Goal: Task Accomplishment & Management: Use online tool/utility

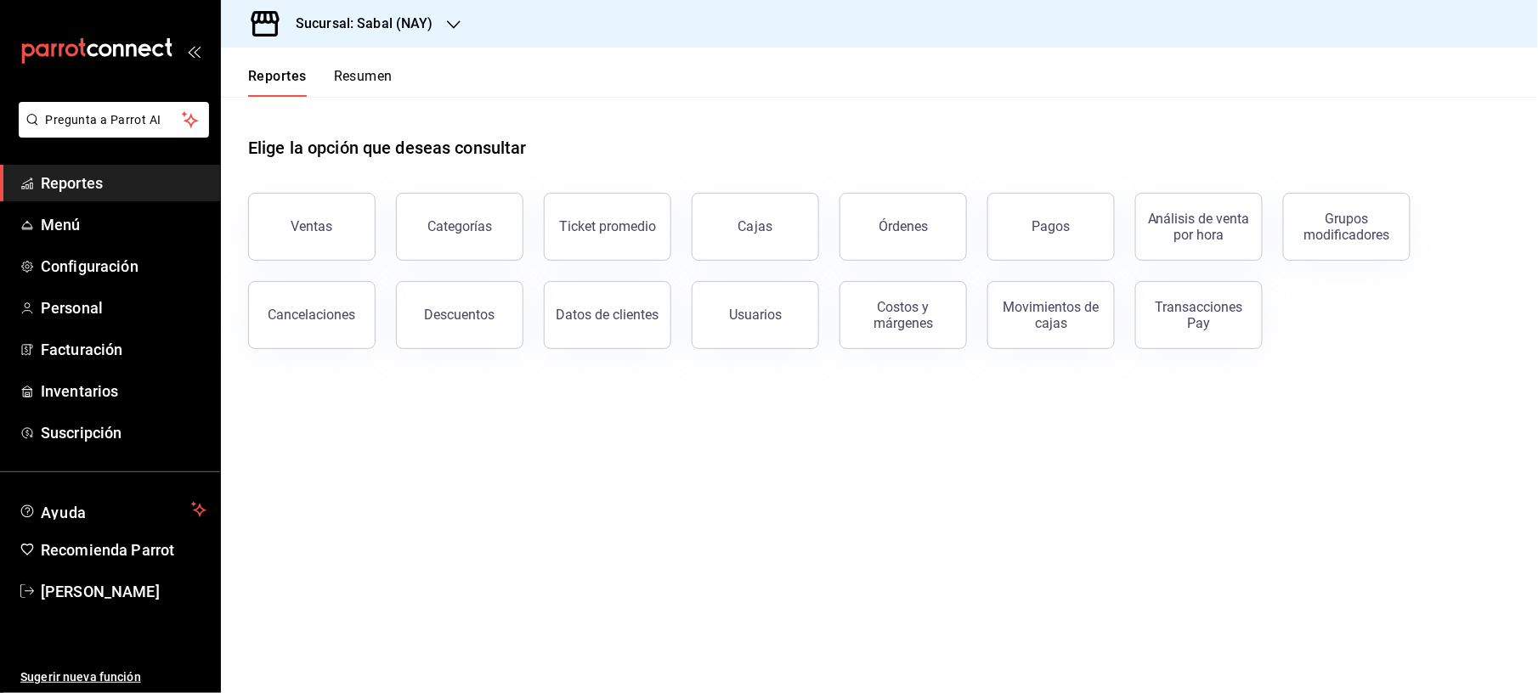
click at [443, 17] on div "Sucursal: Sabal (NAY)" at bounding box center [351, 24] width 233 height 48
click at [684, 78] on div at bounding box center [769, 346] width 1538 height 693
click at [1015, 204] on button "Pagos" at bounding box center [1050, 227] width 127 height 68
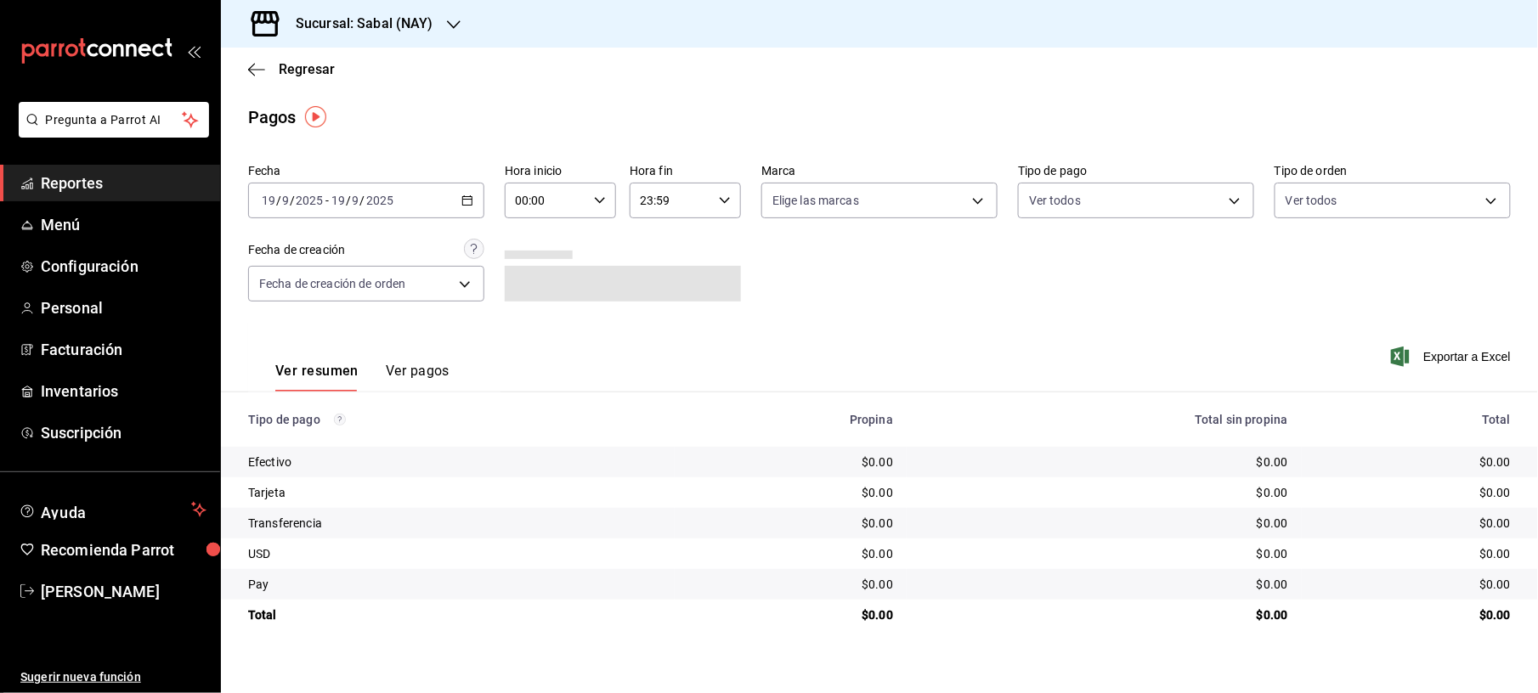
click at [447, 185] on div "[DATE] [DATE] - [DATE] [DATE]" at bounding box center [366, 201] width 236 height 36
click at [340, 297] on li "Ayer" at bounding box center [328, 290] width 159 height 38
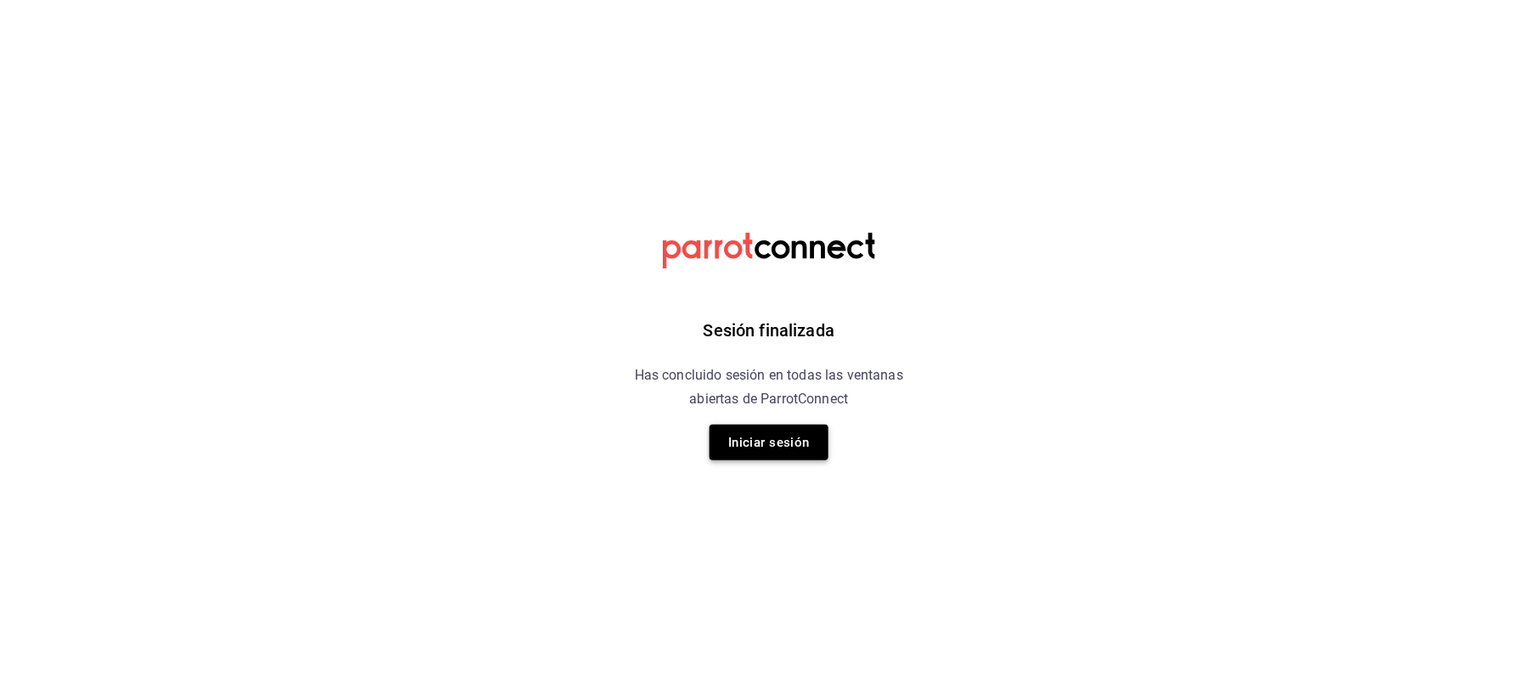
click at [800, 445] on button "Iniciar sesión" at bounding box center [769, 443] width 119 height 36
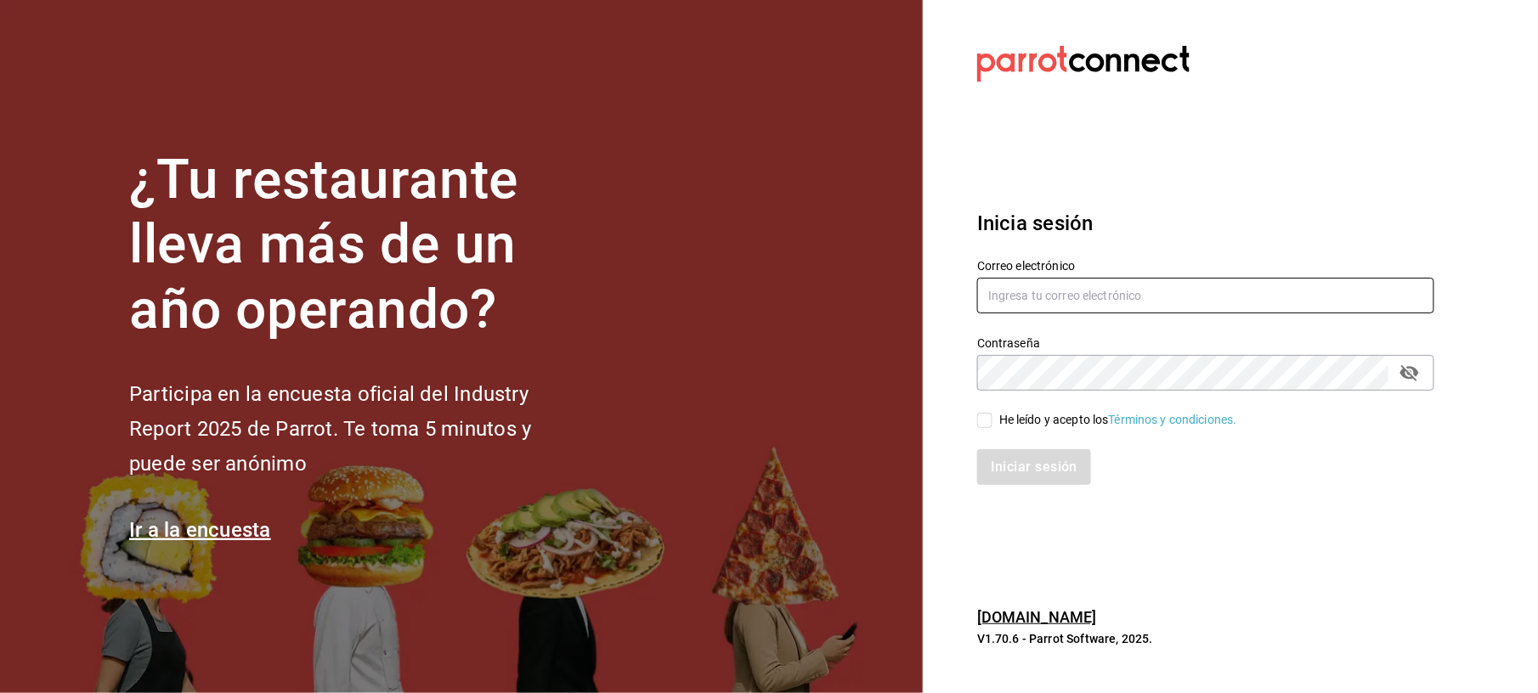
type input "[EMAIL_ADDRESS][DOMAIN_NAME]"
click at [1038, 403] on div "He leído y acepto los Términos y condiciones." at bounding box center [1196, 410] width 478 height 39
click at [1021, 409] on div "He leído y acepto los Términos y condiciones." at bounding box center [1196, 410] width 478 height 39
click at [1011, 420] on div "He leído y acepto los Términos y condiciones." at bounding box center [1118, 420] width 238 height 18
click at [993, 420] on input "He leído y acepto los Términos y condiciones." at bounding box center [984, 420] width 15 height 15
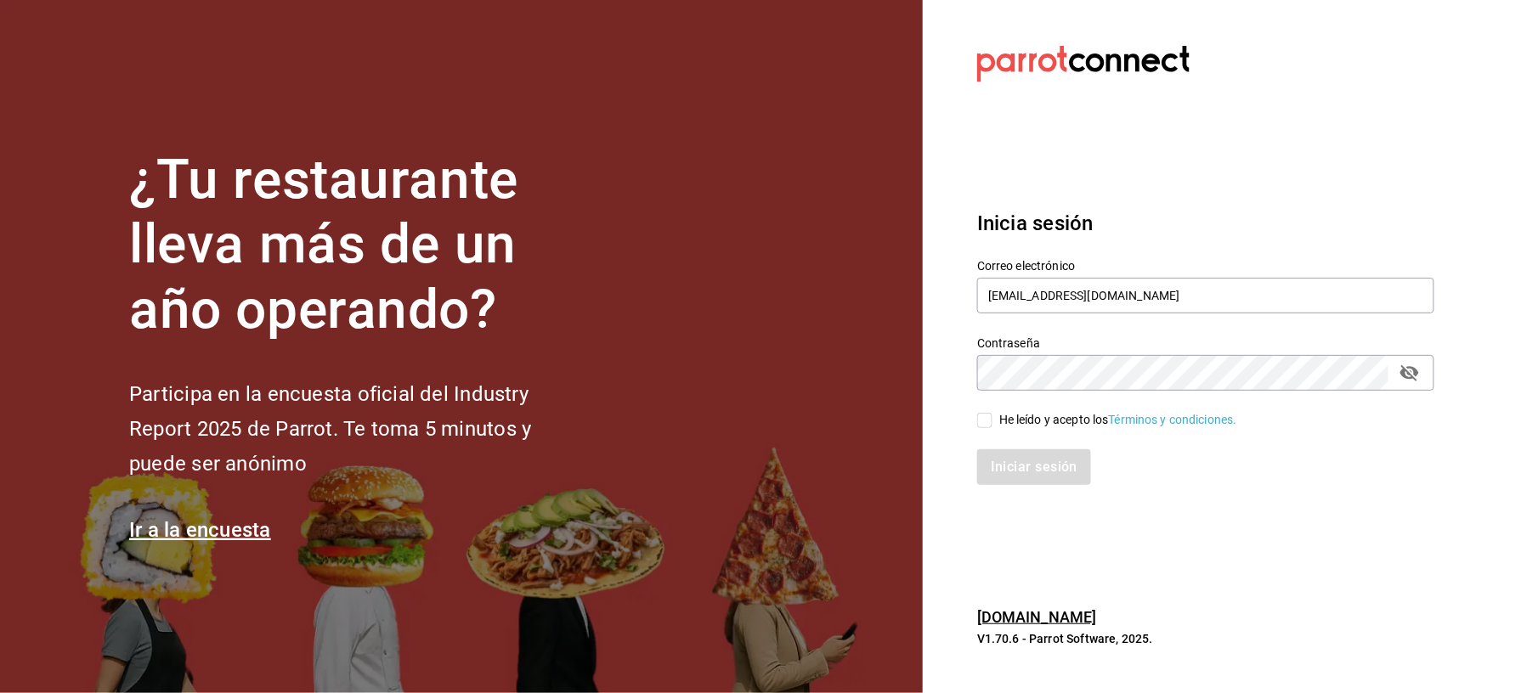
checkbox input "true"
click at [994, 460] on button "Iniciar sesión" at bounding box center [1035, 468] width 116 height 36
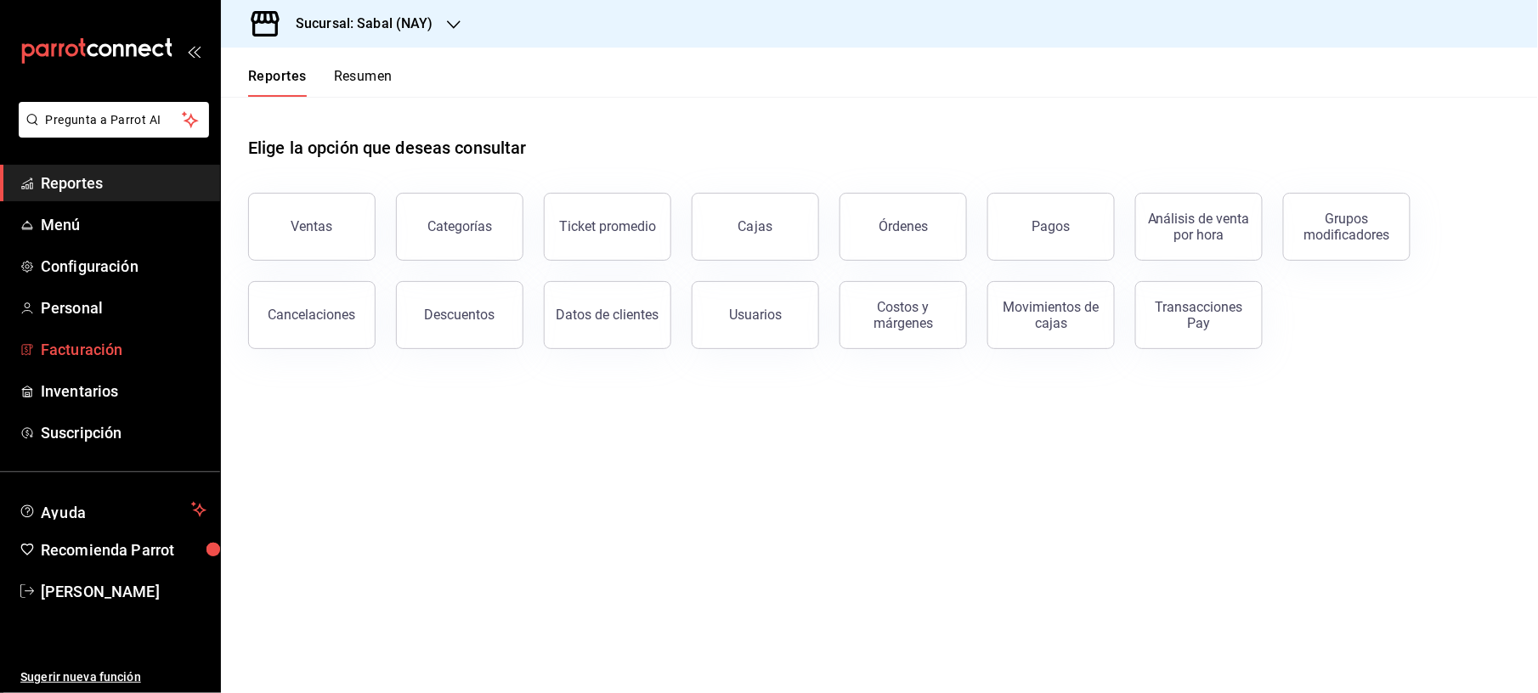
click at [90, 354] on span "Facturación" at bounding box center [124, 349] width 166 height 23
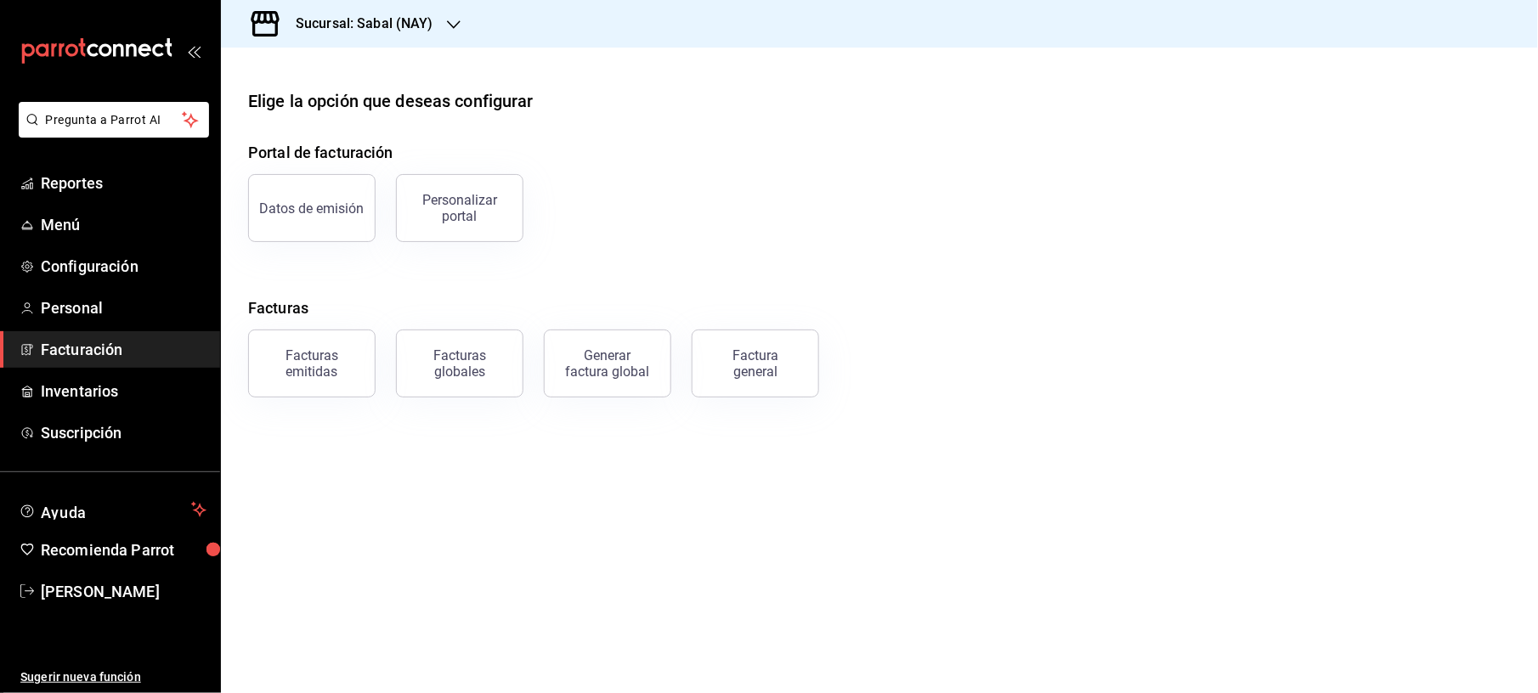
click at [435, 25] on div "Sucursal: Sabal (NAY)" at bounding box center [351, 24] width 233 height 48
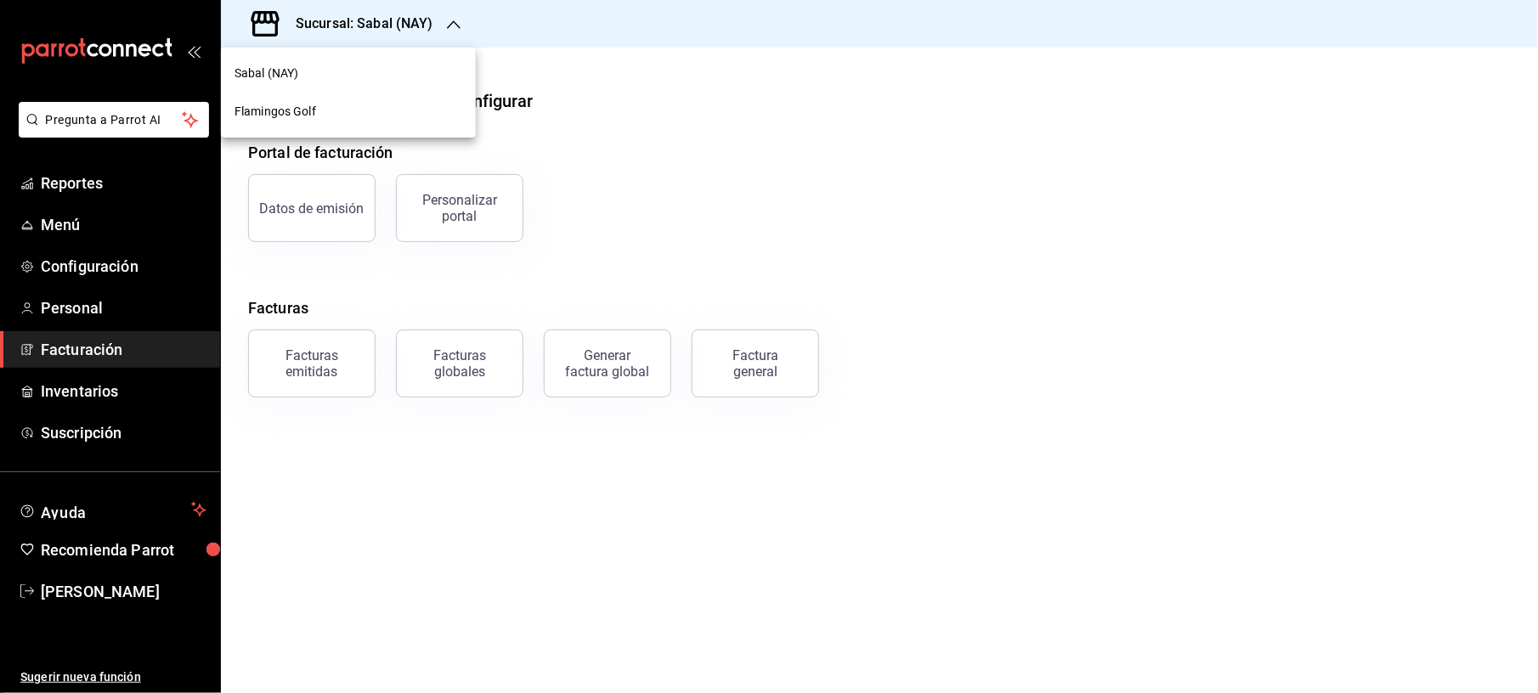
click at [293, 106] on span "Flamingos Golf" at bounding box center [276, 112] width 82 height 18
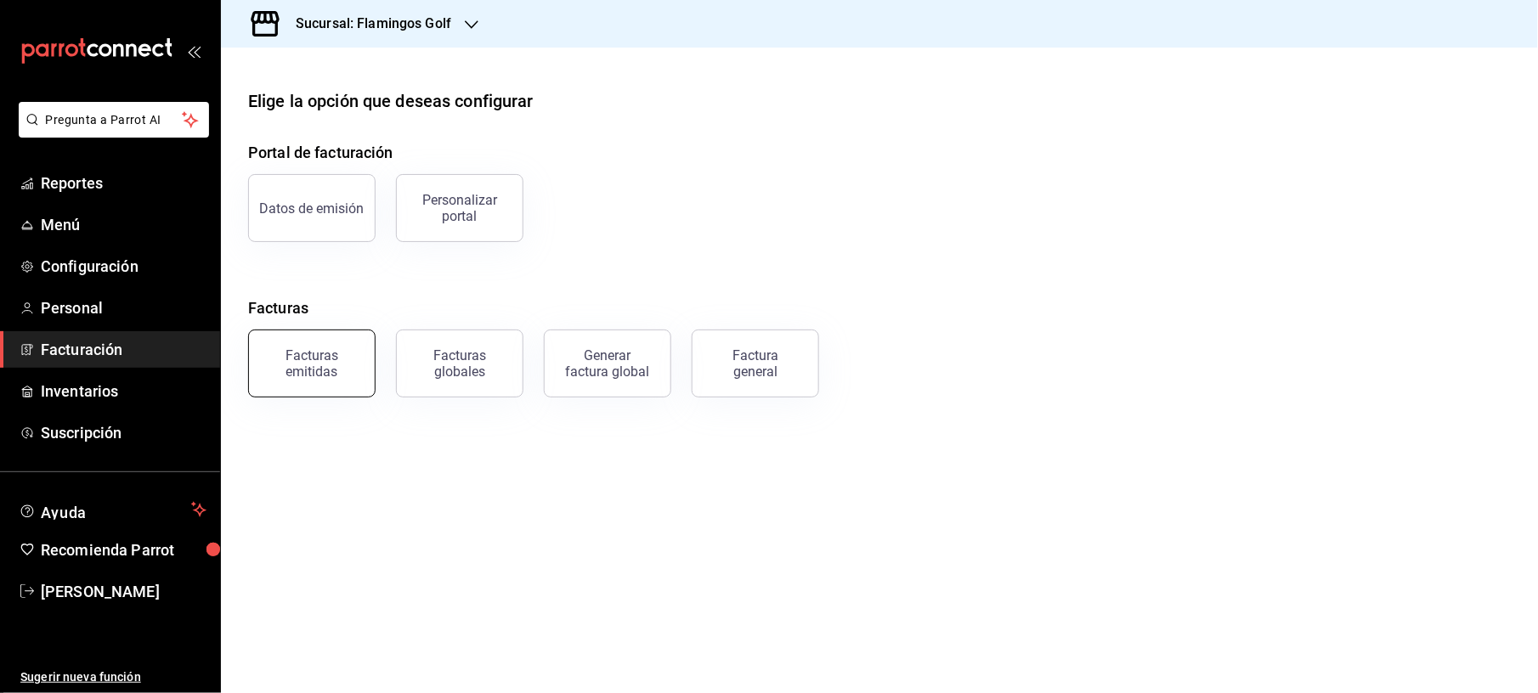
click at [310, 348] on button "Facturas emitidas" at bounding box center [311, 364] width 127 height 68
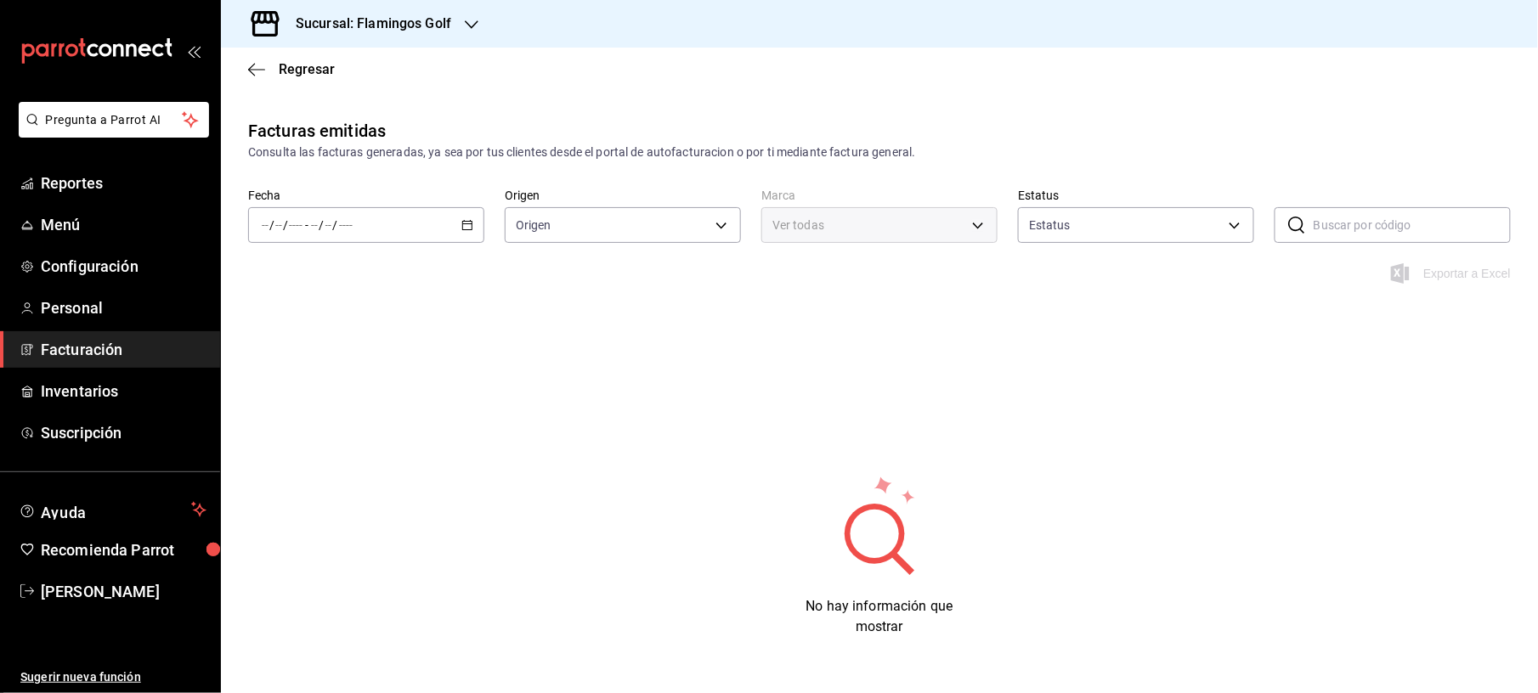
type input "ORDER_INVOICE,GENERAL_INVOICE"
type input "ACTIVE,PENDING_CANCELLATION,CANCELLED,PRE_CANCELLED"
type input "fcb6ad62-2d7c-4c8d-a7b9-f3ea60482d45"
click at [461, 226] on icon "button" at bounding box center [467, 225] width 12 height 12
click at [291, 404] on li "Mes actual" at bounding box center [328, 391] width 159 height 38
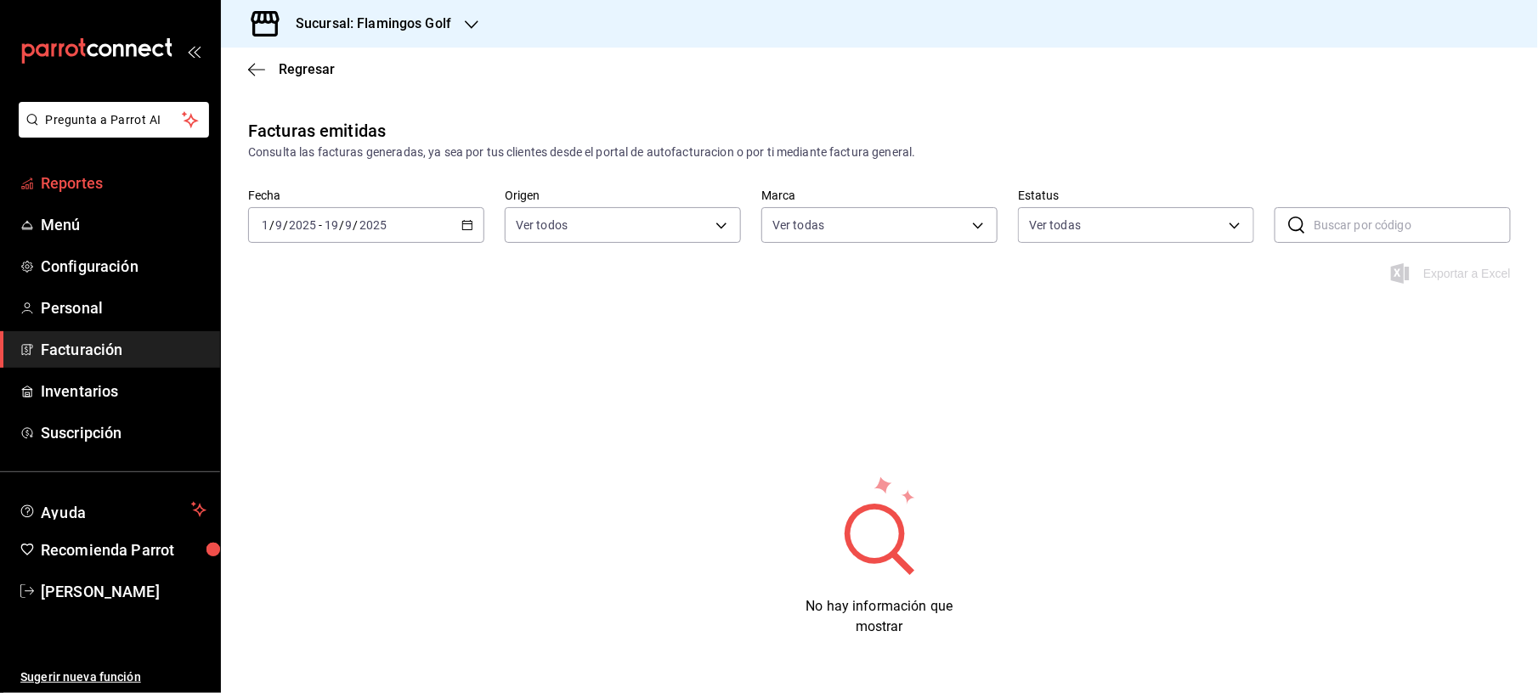
click at [119, 178] on span "Reportes" at bounding box center [124, 183] width 166 height 23
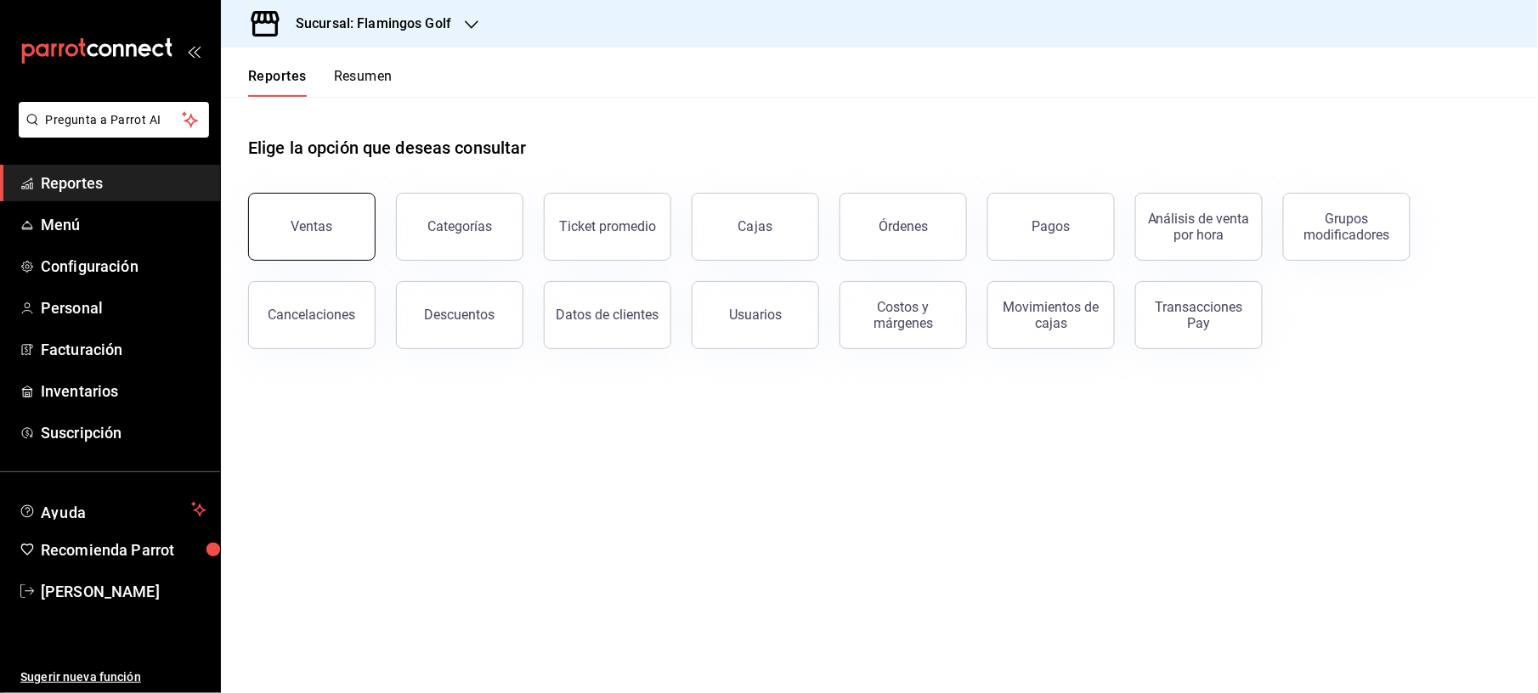
click at [338, 240] on button "Ventas" at bounding box center [311, 227] width 127 height 68
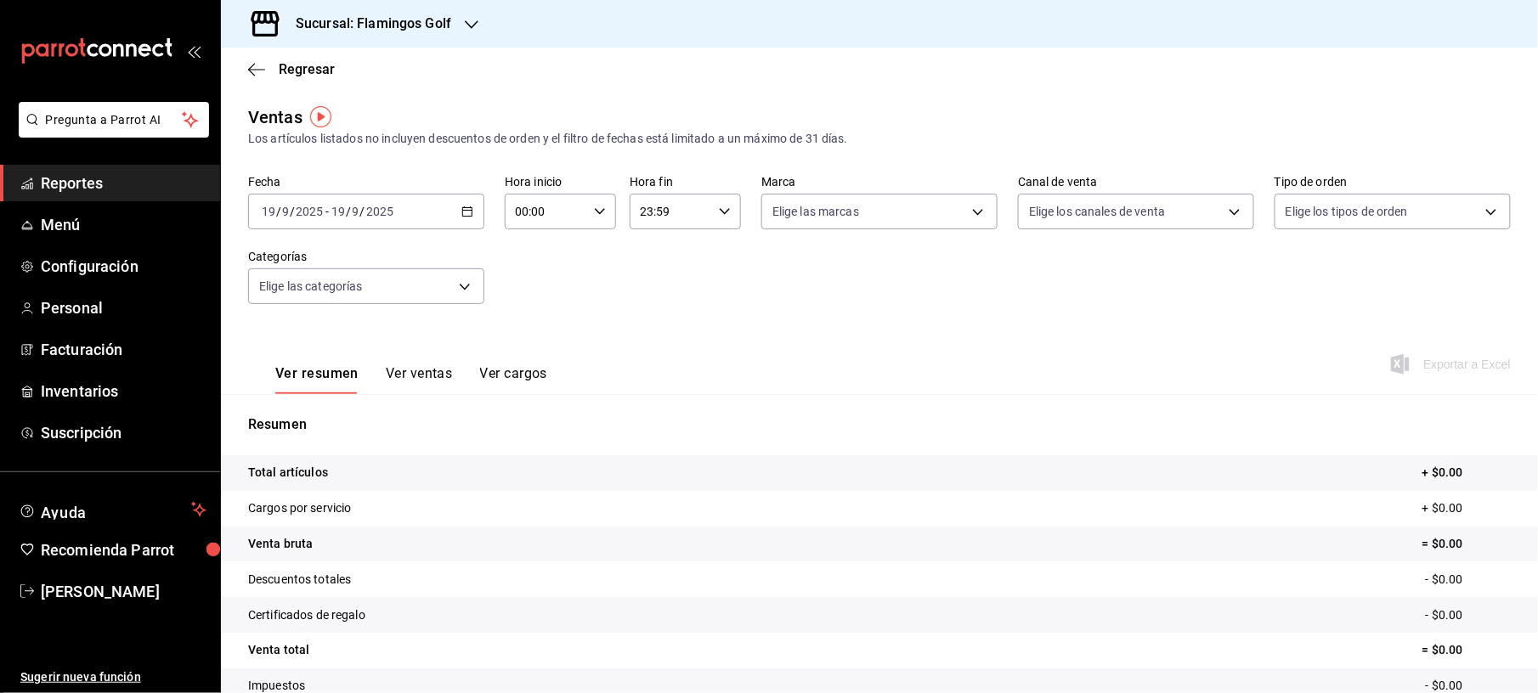
click at [467, 207] on icon "button" at bounding box center [467, 212] width 12 height 12
click at [297, 296] on span "Ayer" at bounding box center [329, 301] width 132 height 18
click at [1428, 362] on span "Exportar a Excel" at bounding box center [1452, 364] width 116 height 20
click at [273, 69] on span "Regresar" at bounding box center [291, 69] width 87 height 16
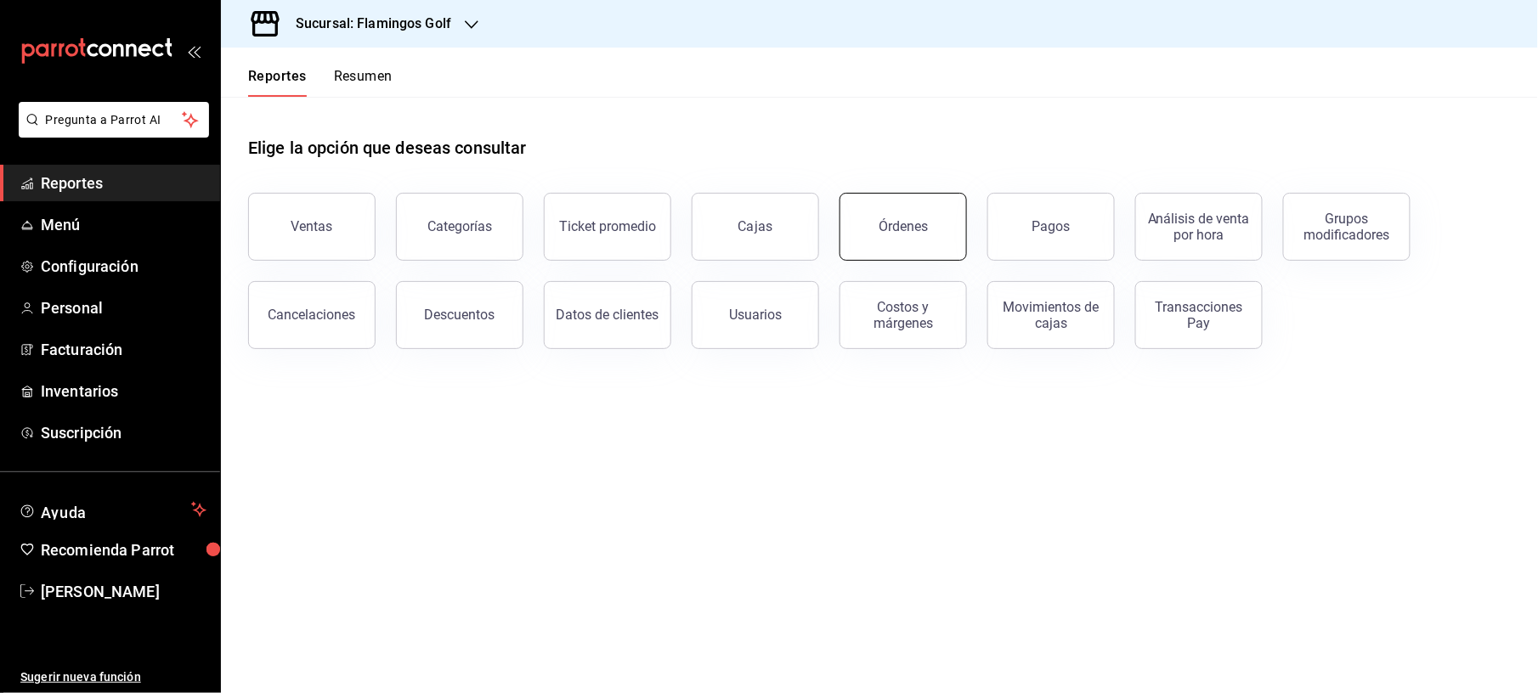
click at [904, 226] on div "Órdenes" at bounding box center [903, 226] width 49 height 16
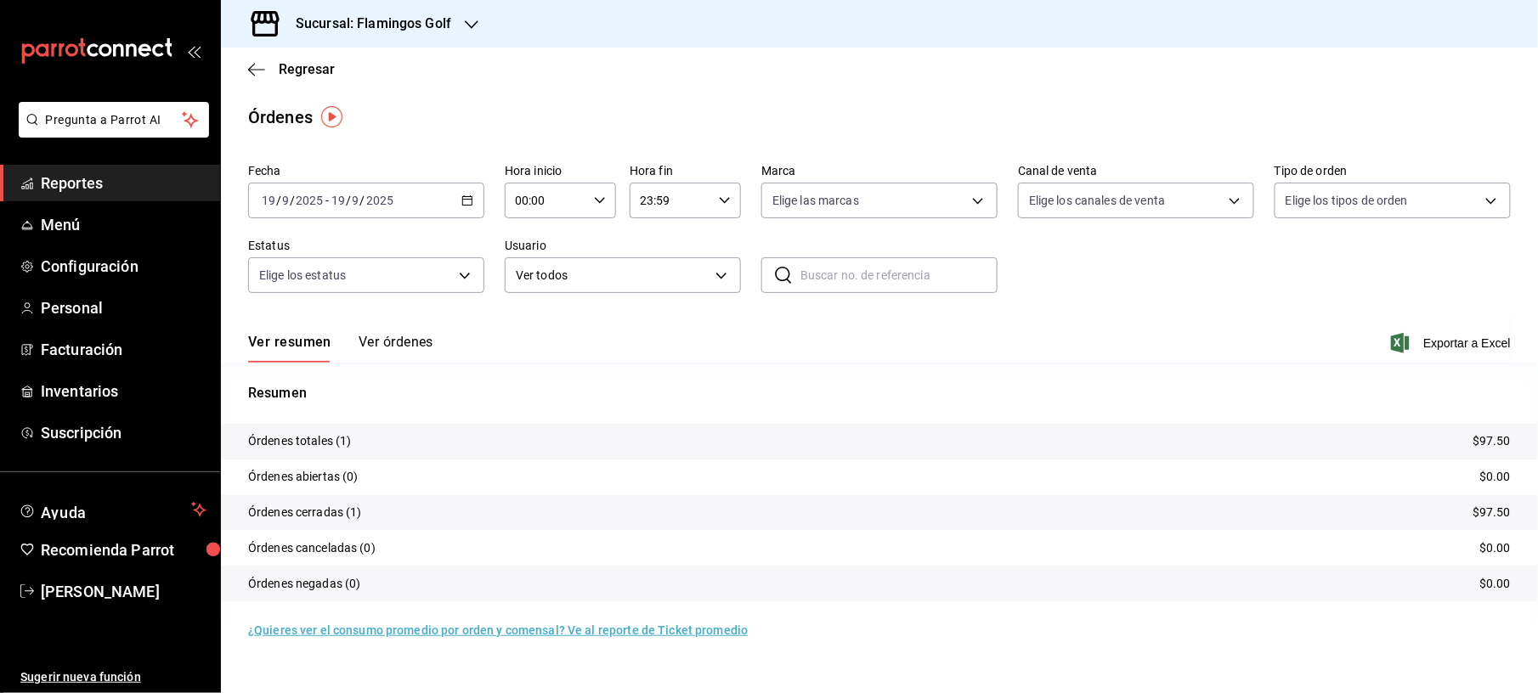
click at [467, 201] on icon "button" at bounding box center [467, 201] width 12 height 12
click at [307, 294] on span "Ayer" at bounding box center [329, 290] width 132 height 18
click at [1450, 343] on span "Exportar a Excel" at bounding box center [1452, 343] width 116 height 20
